Goal: Check status: Check status

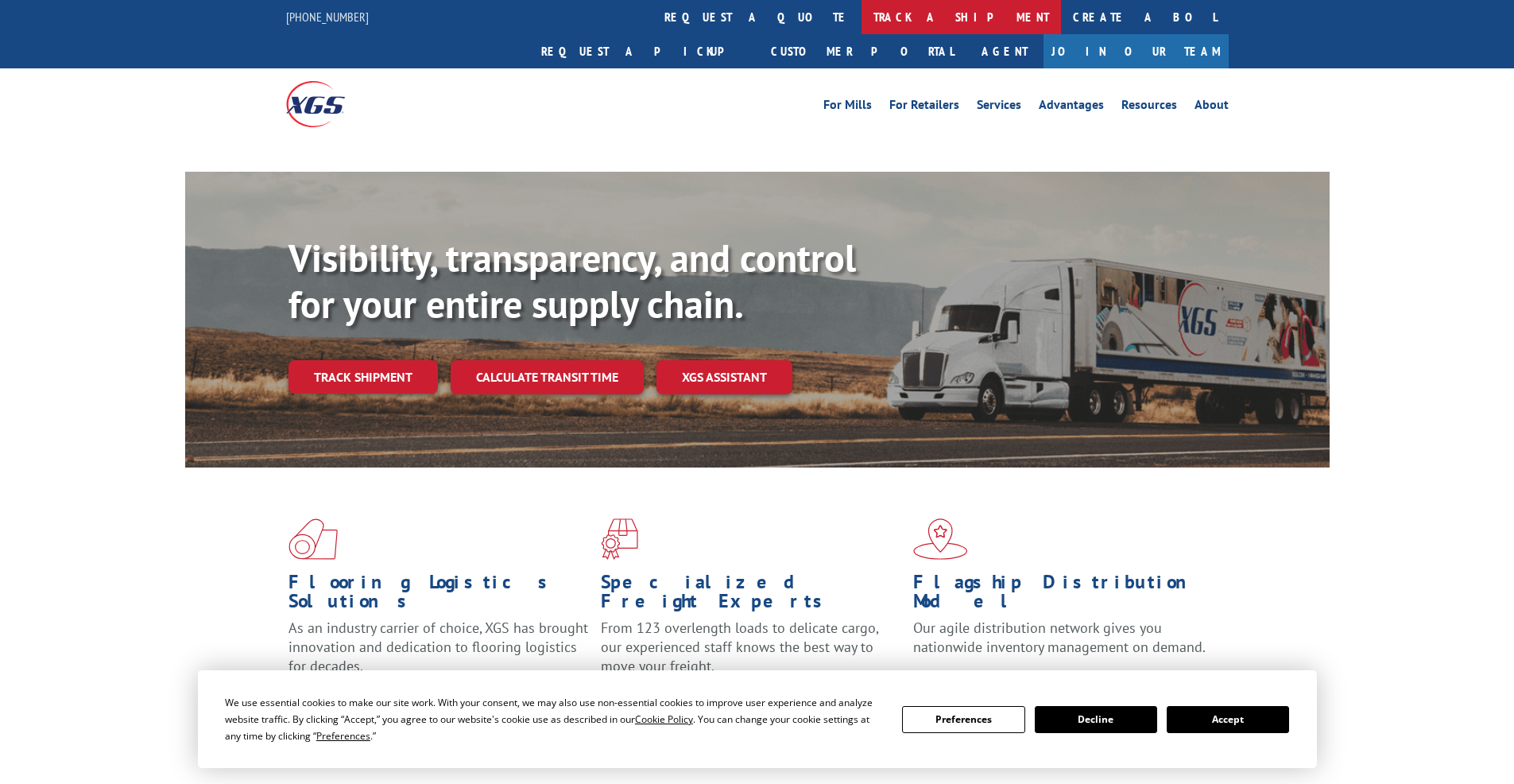
click at [862, 25] on link "track a shipment" at bounding box center [962, 17] width 200 height 34
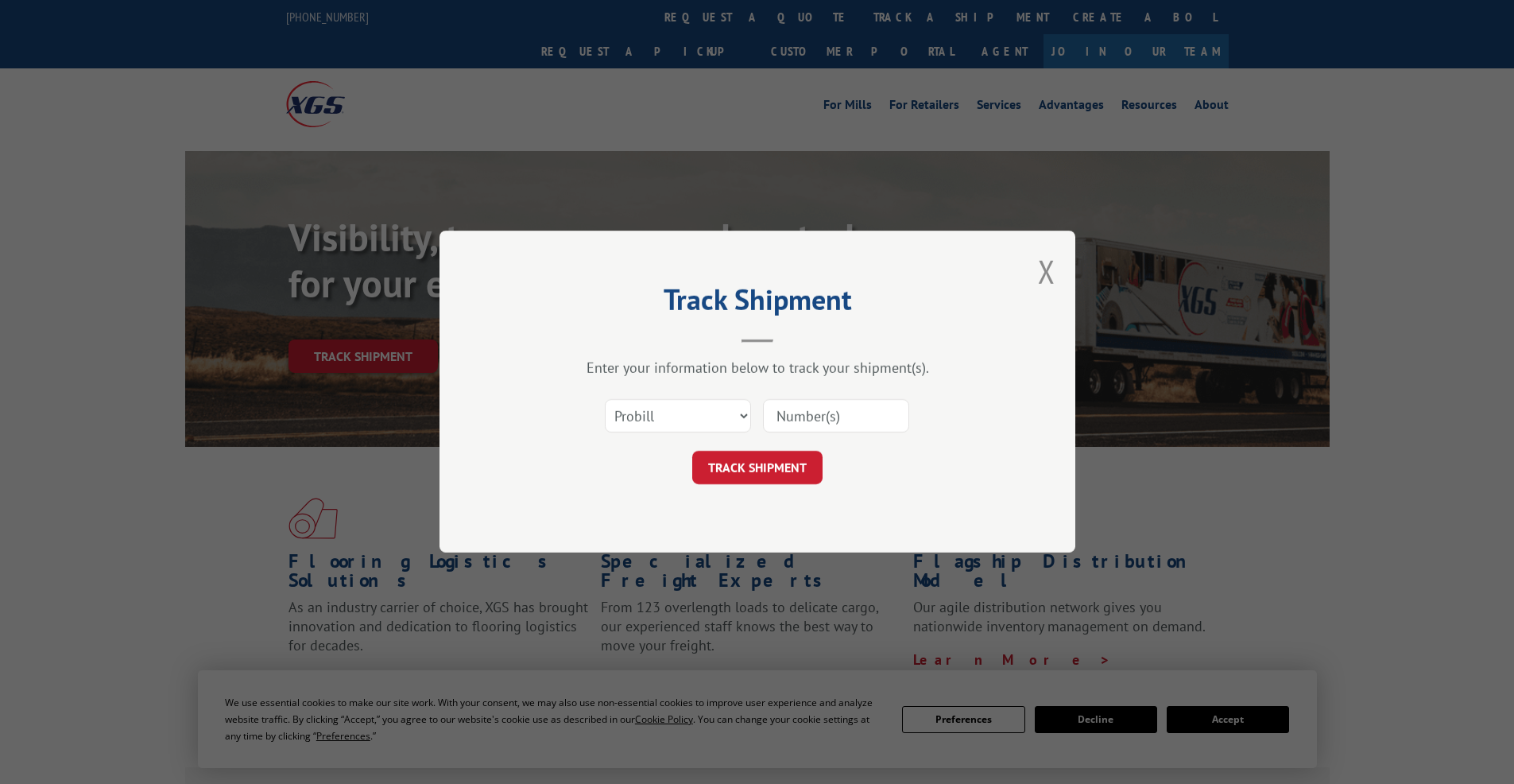
select select "bol"
click at [605, 400] on select "Select category... Probill BOL PO" at bounding box center [677, 416] width 146 height 33
click at [812, 414] on input at bounding box center [836, 416] width 146 height 33
paste input "2839514"
type input "2839514"
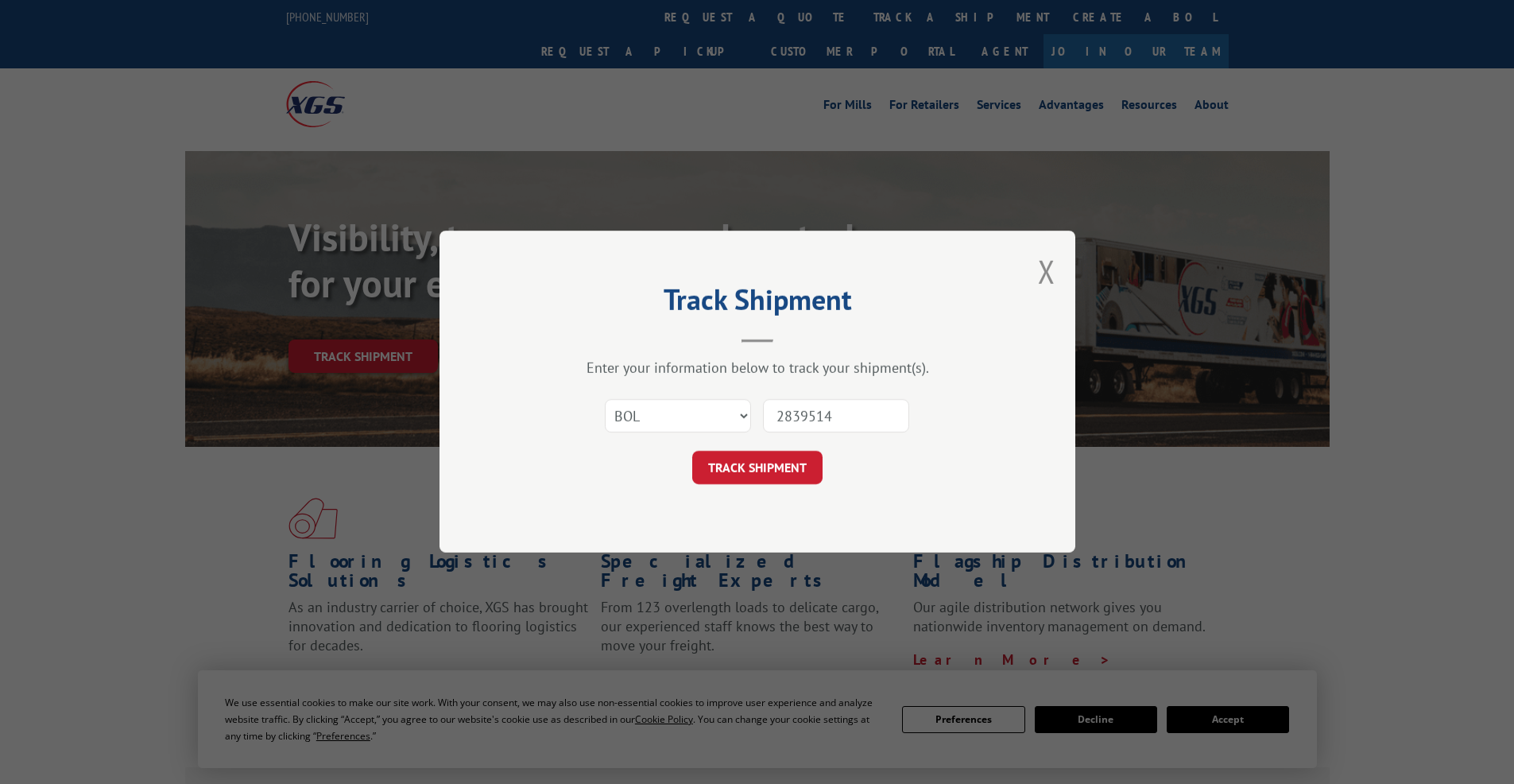
click button "TRACK SHIPMENT" at bounding box center [758, 468] width 130 height 33
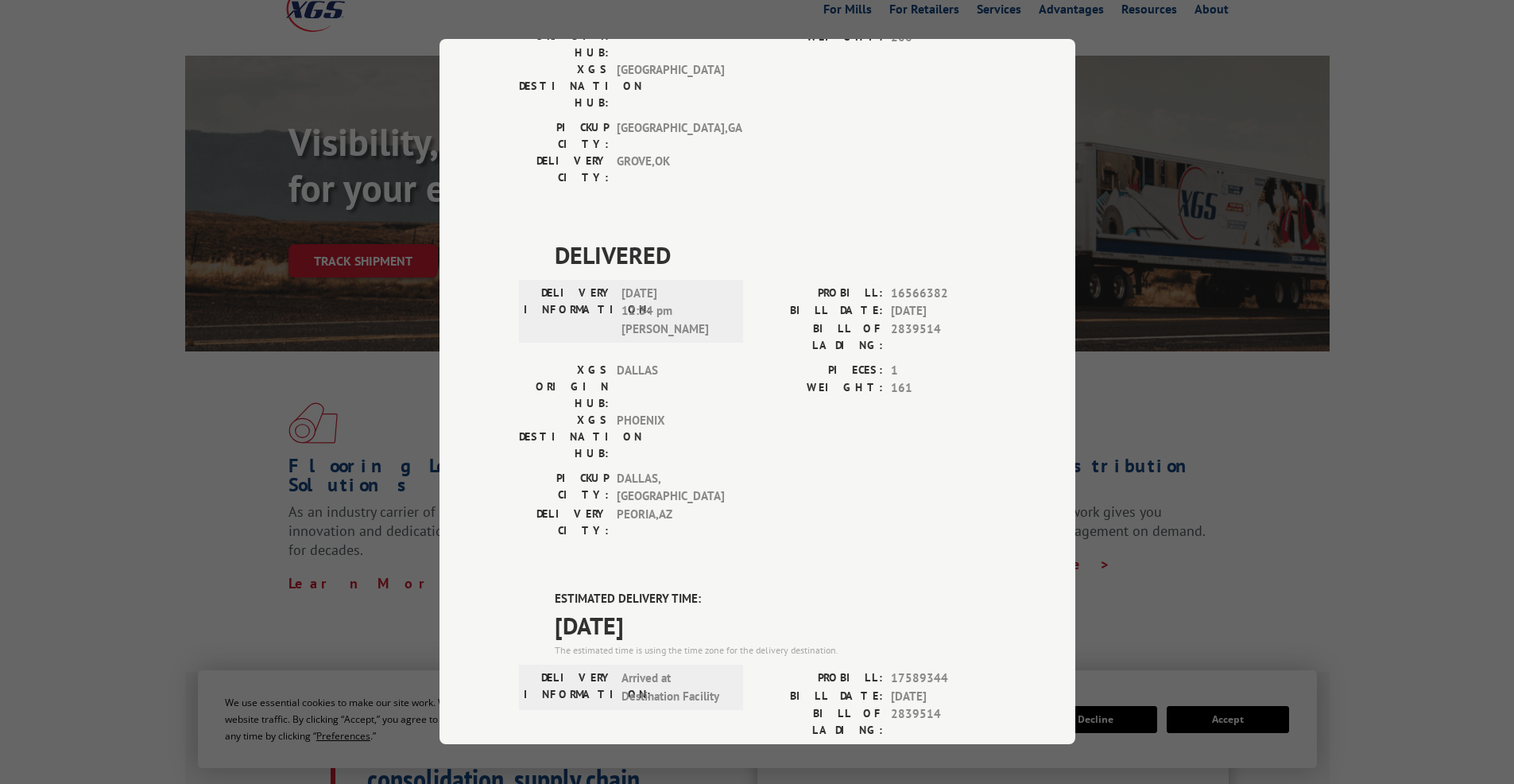
scroll to position [601, 0]
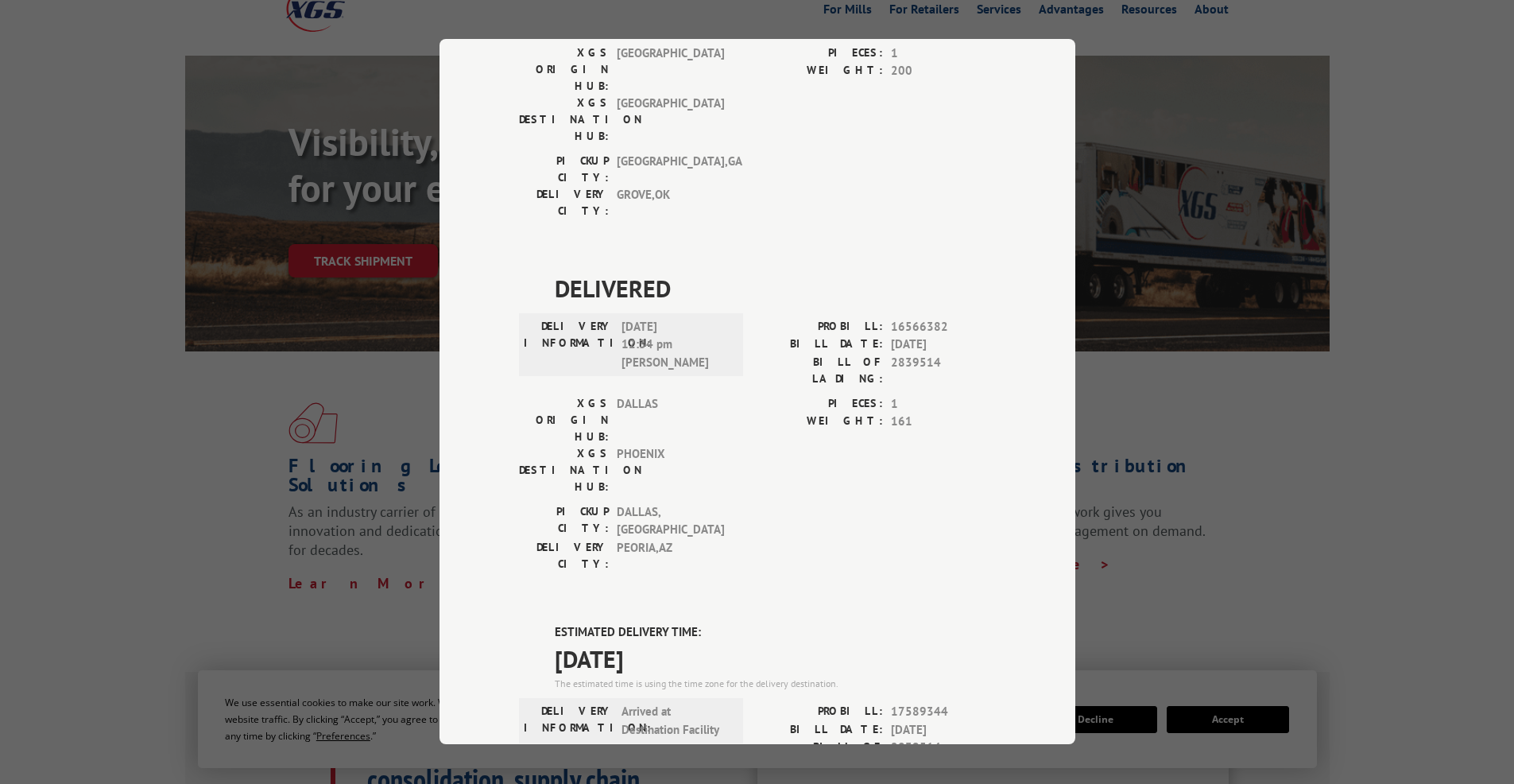
click at [326, 300] on div "Track Shipment DELIVERED DELIVERY INFORMATION: [DATE] 11:45 am [PERSON_NAME]: 1…" at bounding box center [757, 392] width 1514 height 784
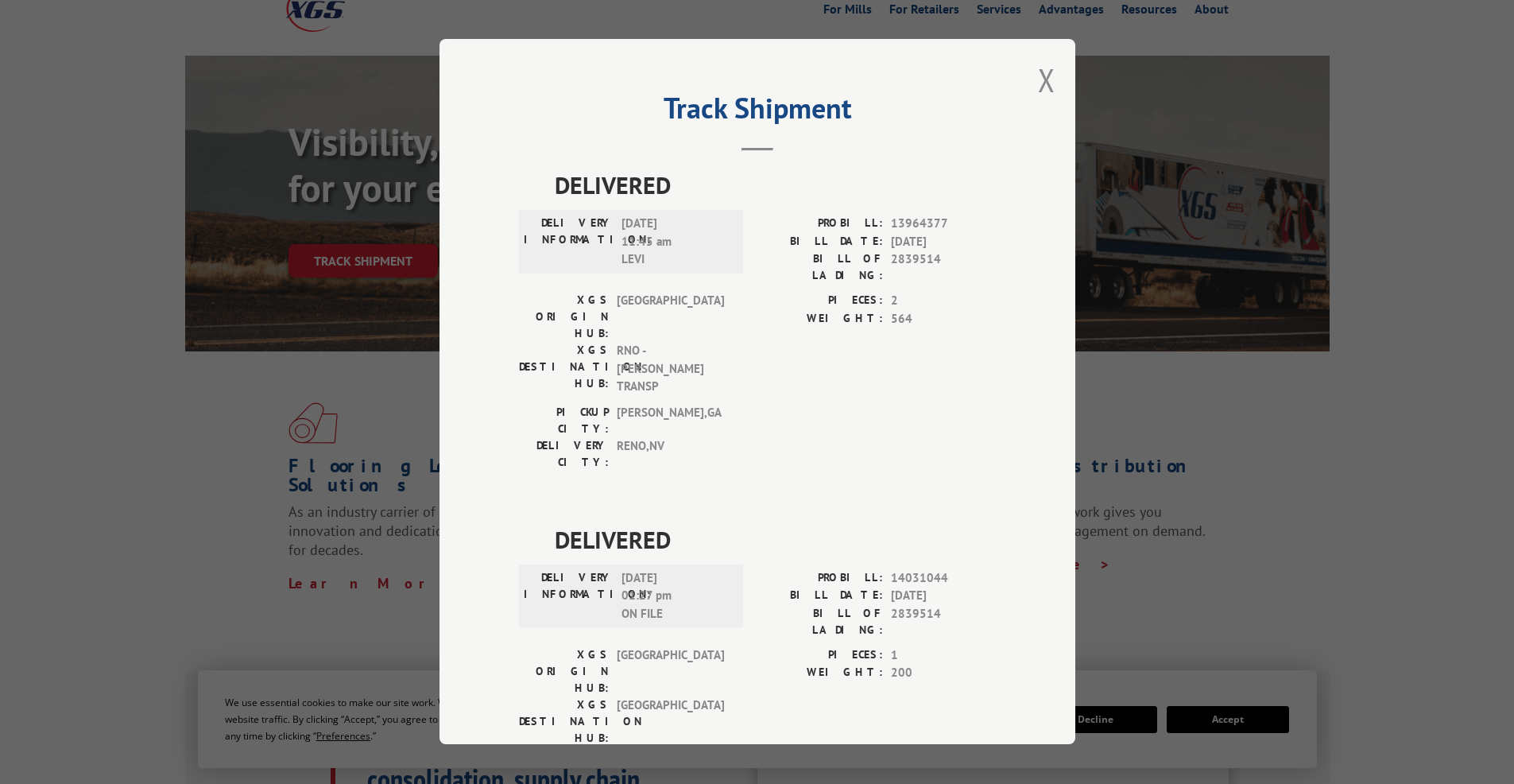
scroll to position [0, 0]
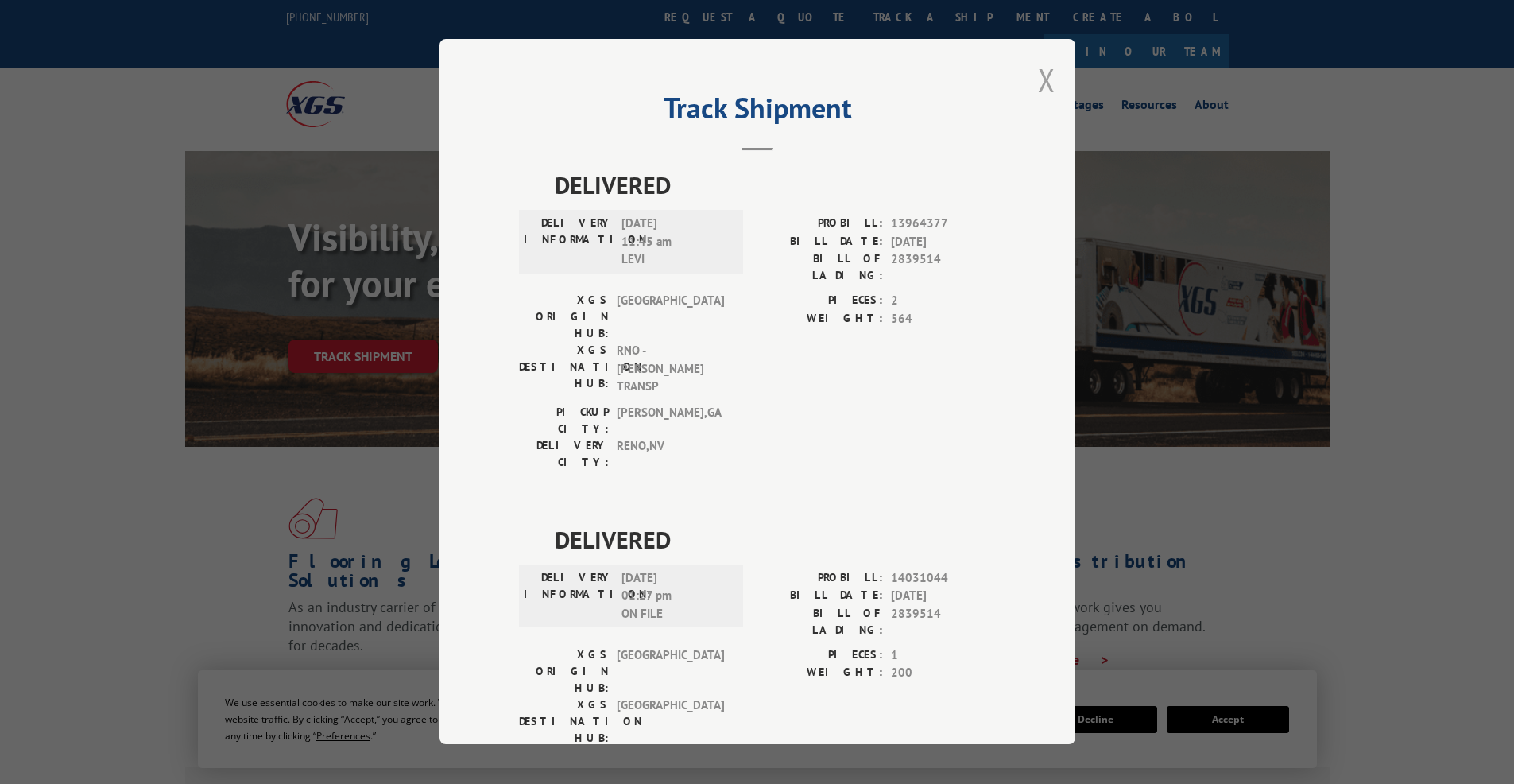
click at [1045, 71] on button "Close modal" at bounding box center [1046, 80] width 18 height 42
